Goal: Check status: Check status

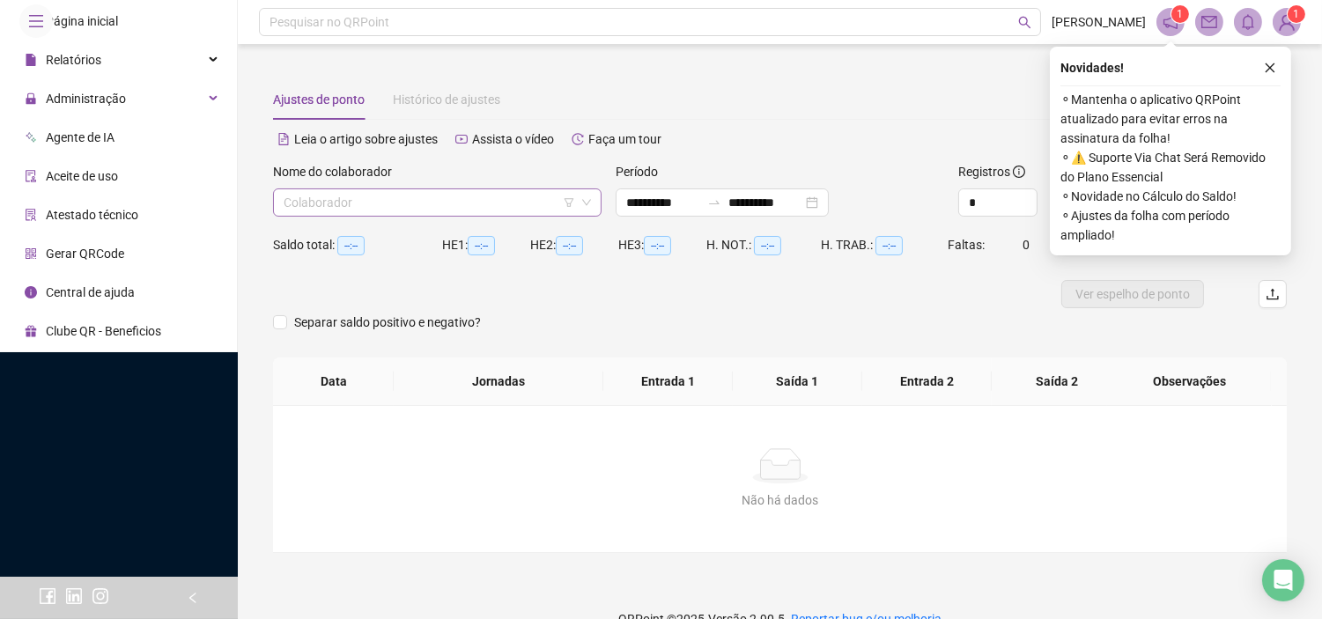
click at [374, 206] on input "search" at bounding box center [429, 202] width 291 height 26
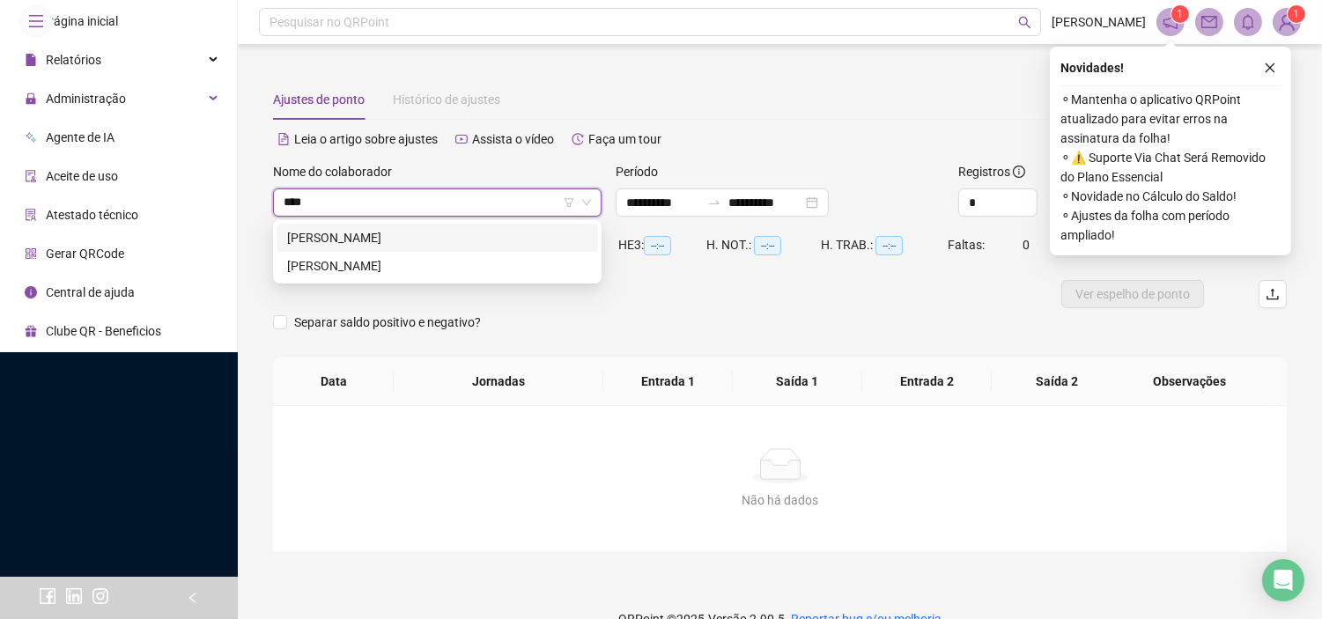
type input "*****"
click at [407, 262] on div "[PERSON_NAME]" at bounding box center [437, 265] width 300 height 19
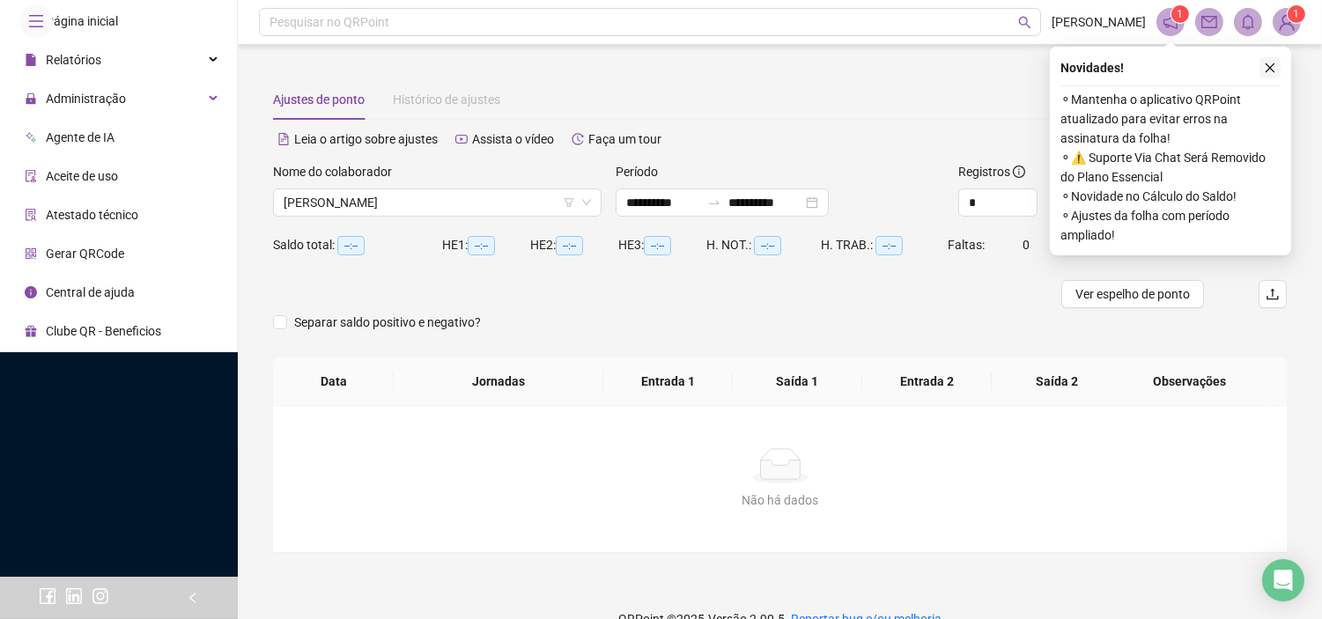
click at [1272, 72] on icon "close" at bounding box center [1270, 68] width 12 height 12
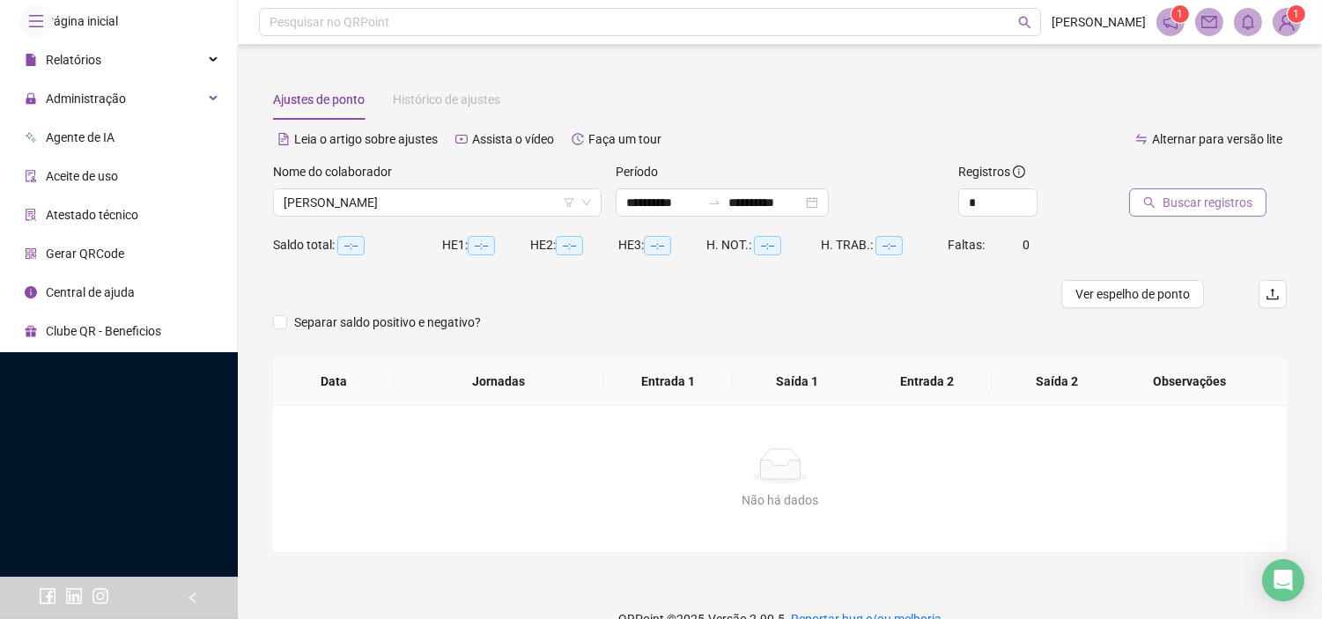
click at [1216, 206] on span "Buscar registros" at bounding box center [1207, 202] width 90 height 19
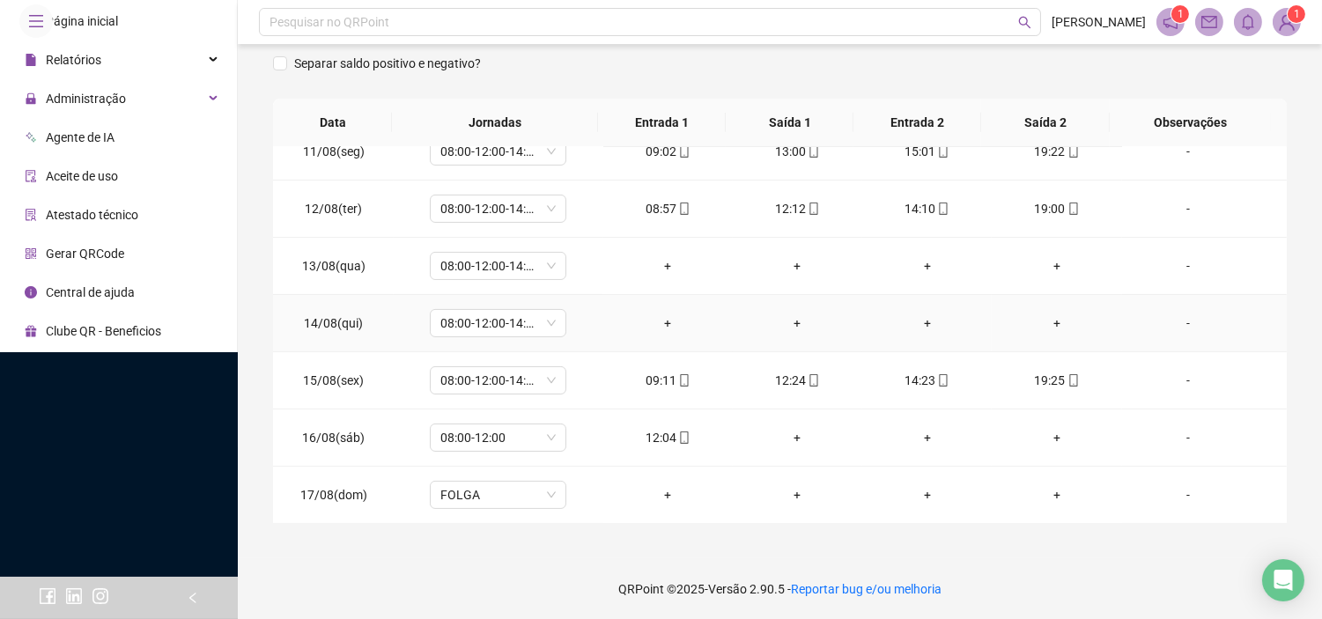
scroll to position [599, 0]
click at [680, 433] on icon "mobile" at bounding box center [684, 437] width 12 height 12
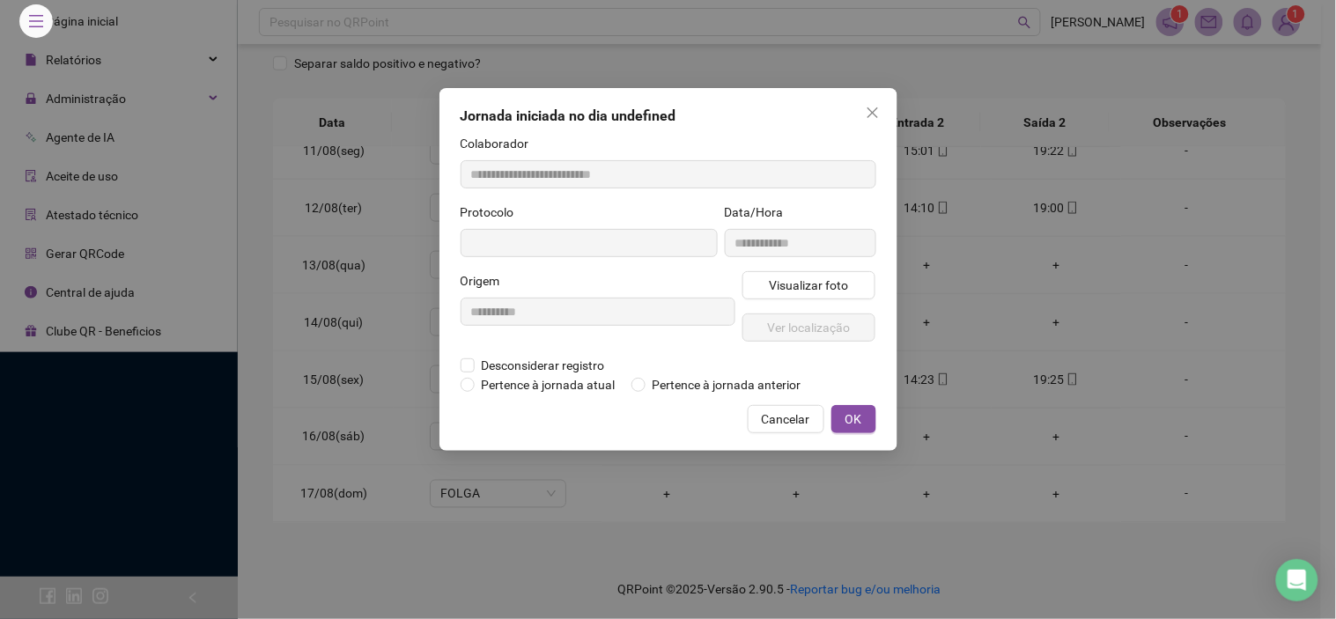
type input "**********"
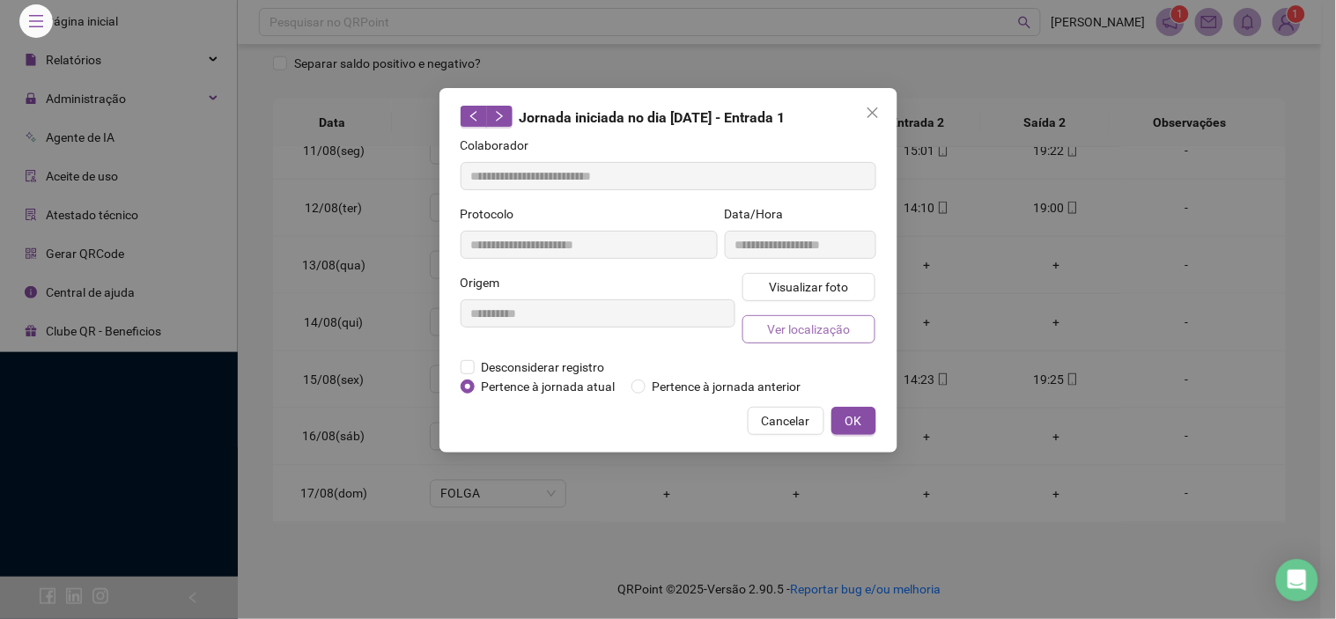
click at [811, 320] on span "Ver localização" at bounding box center [808, 329] width 83 height 19
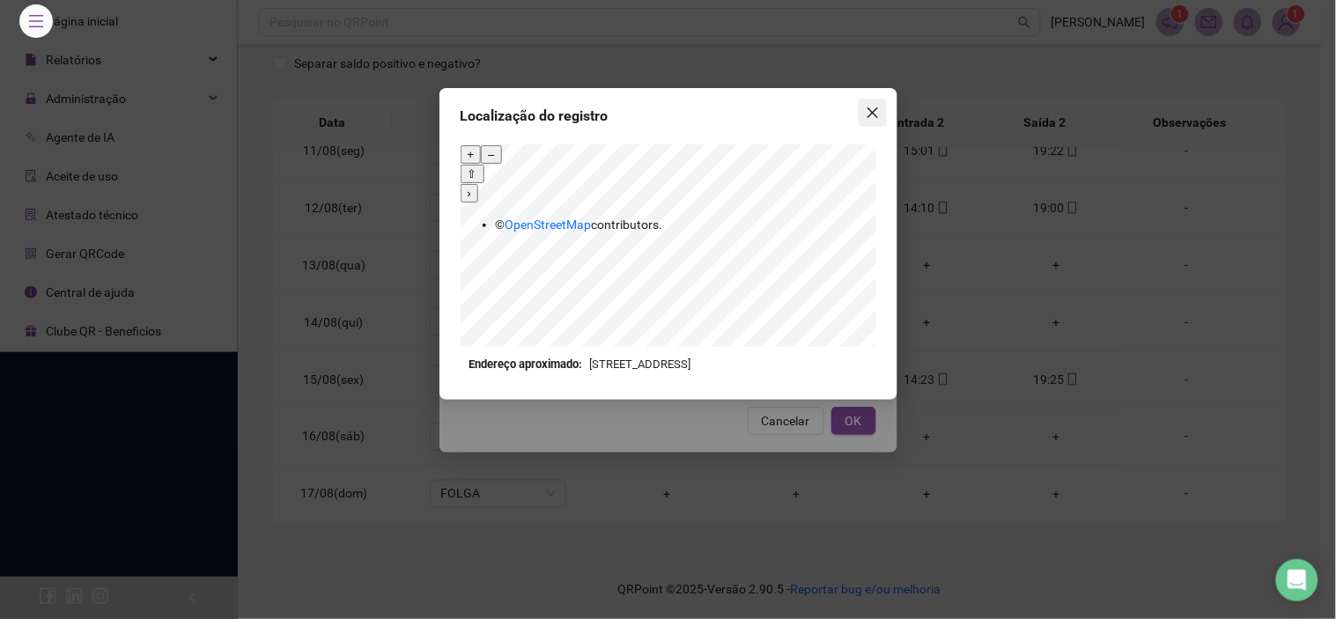
click at [876, 110] on icon "close" at bounding box center [873, 113] width 14 height 14
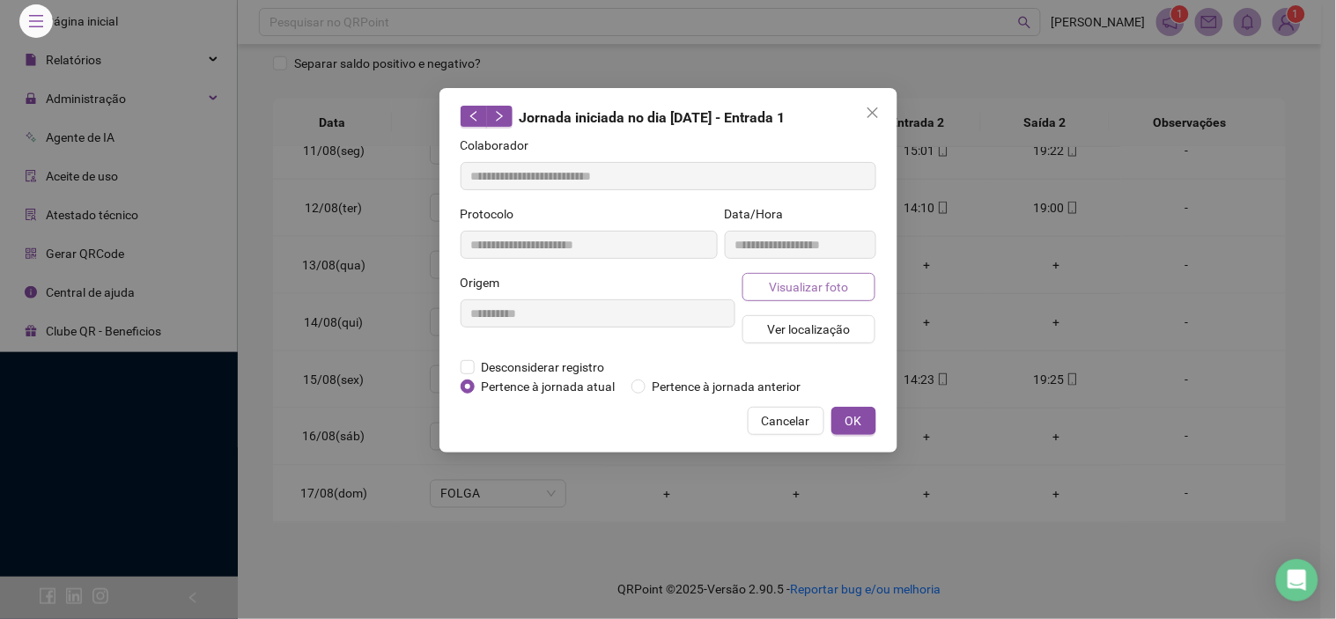
click at [830, 285] on span "Visualizar foto" at bounding box center [808, 286] width 79 height 19
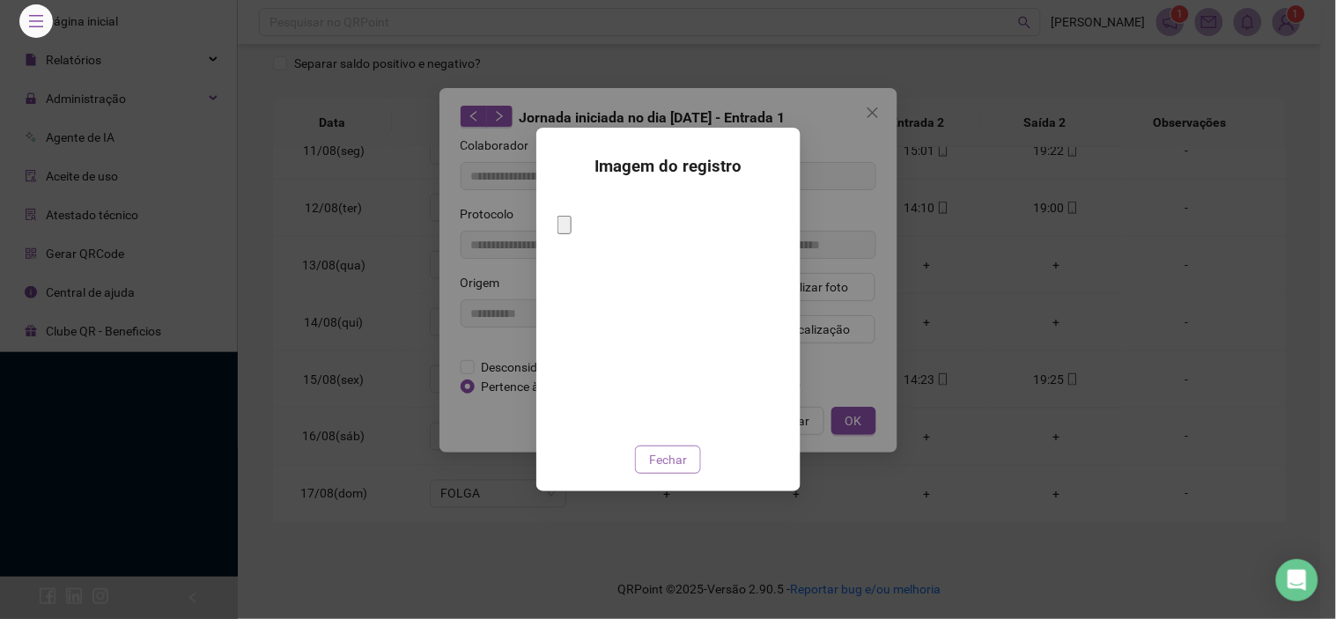
click at [681, 450] on span "Fechar" at bounding box center [668, 459] width 38 height 19
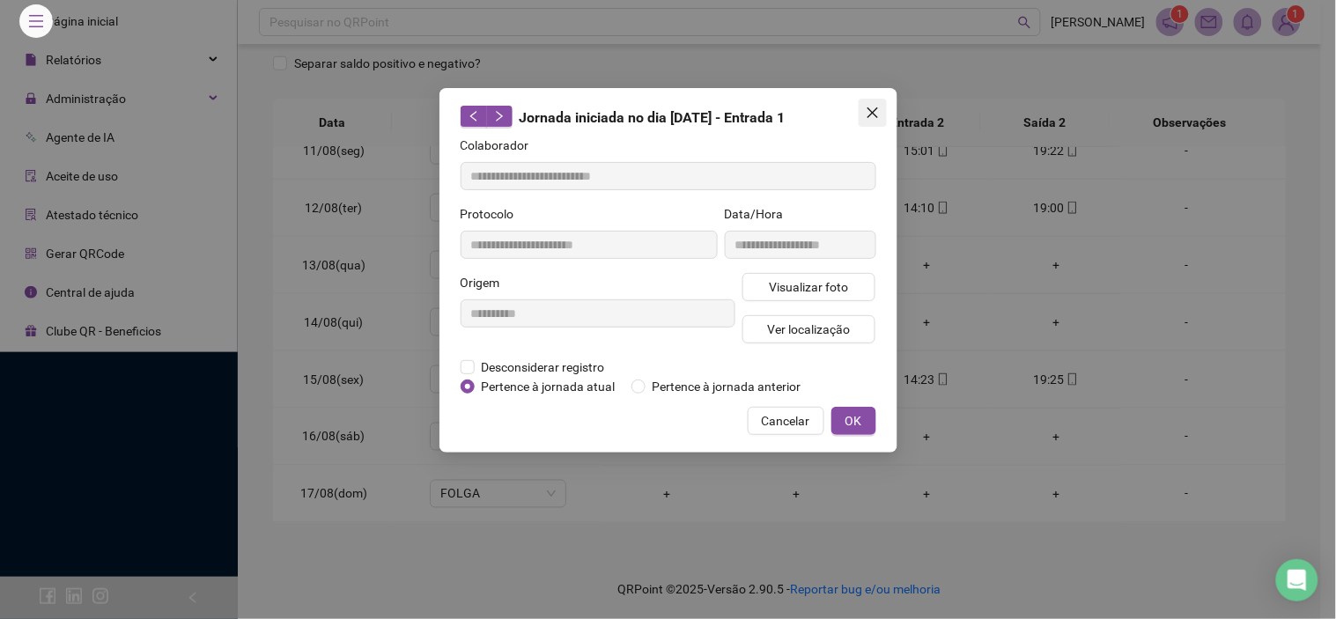
click at [879, 107] on span "Close" at bounding box center [873, 113] width 28 height 14
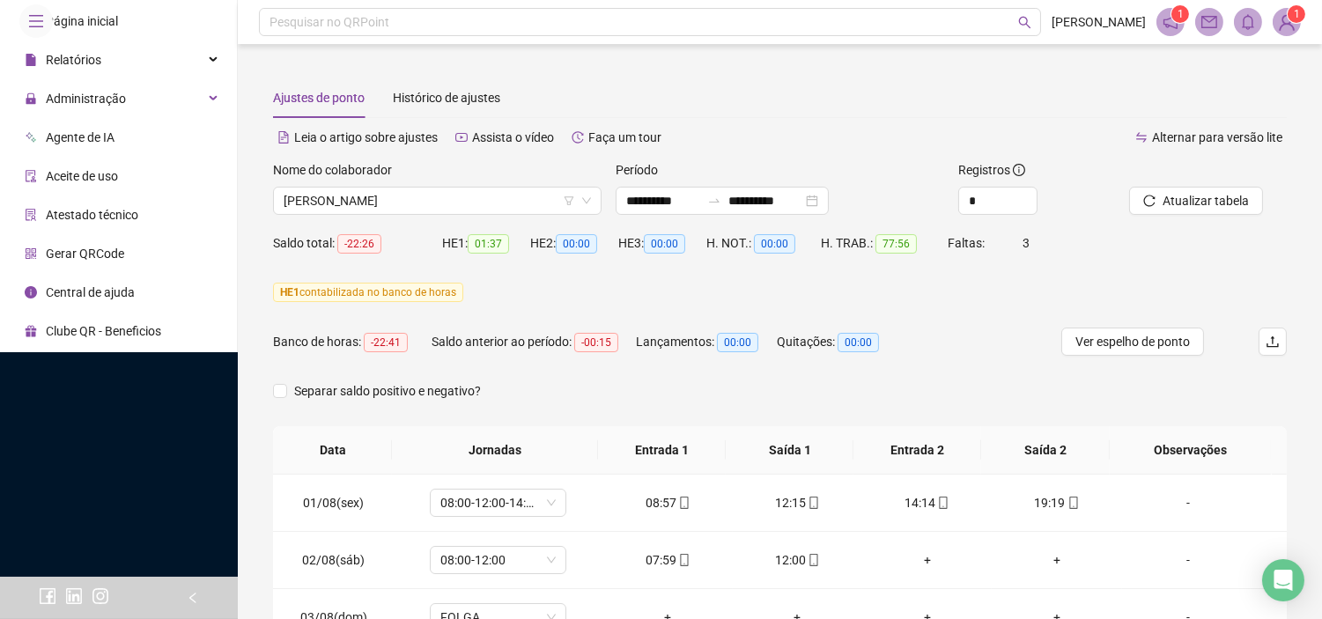
scroll to position [0, 0]
